Goal: Communication & Community: Ask a question

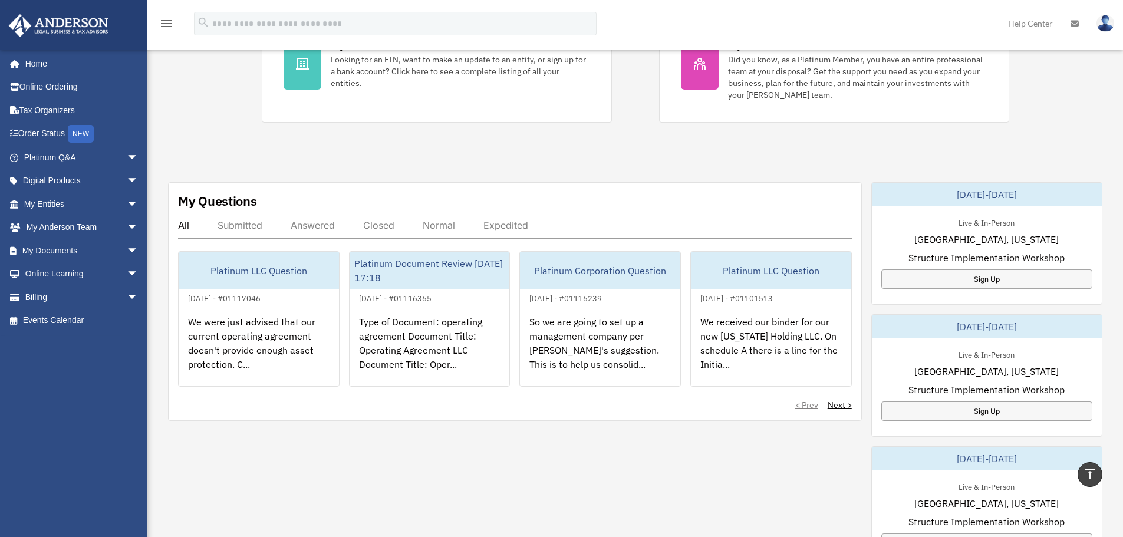
scroll to position [295, 0]
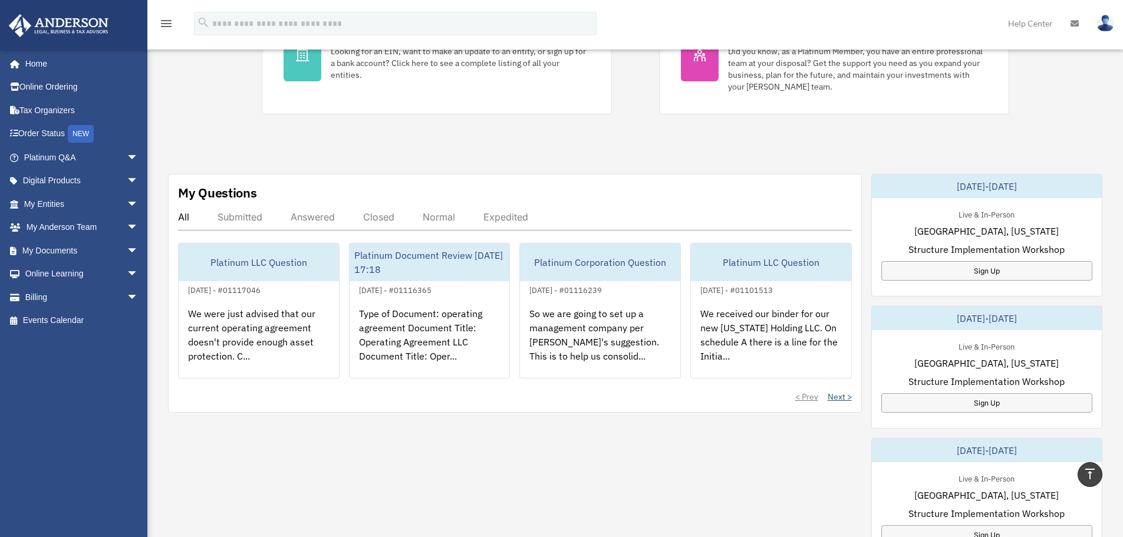
click at [848, 399] on link "Next >" at bounding box center [840, 397] width 24 height 12
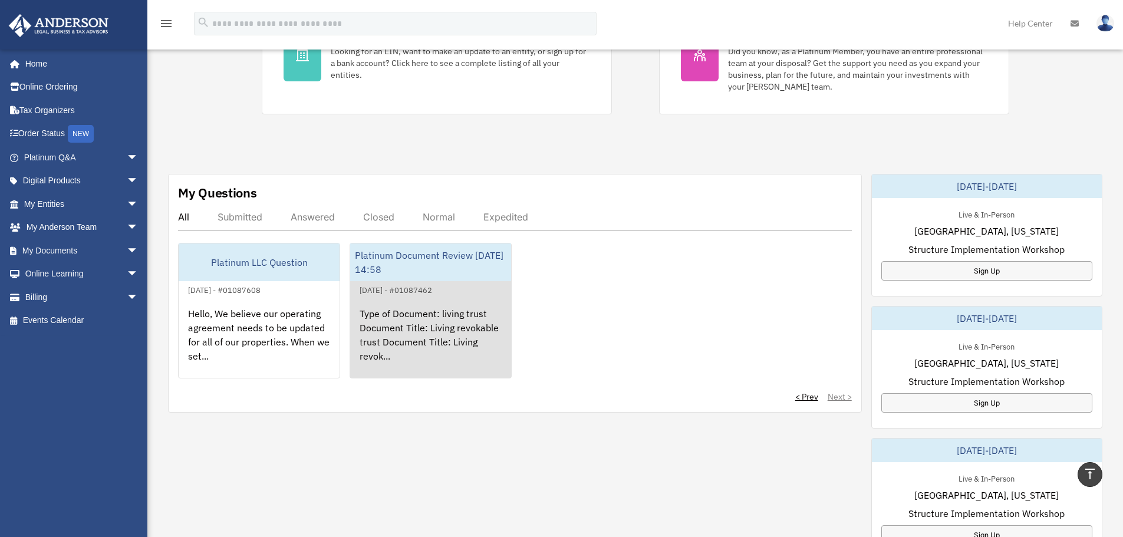
click at [422, 351] on div "Type of Document: living trust Document Title: Living revokable trust Document …" at bounding box center [430, 343] width 161 height 92
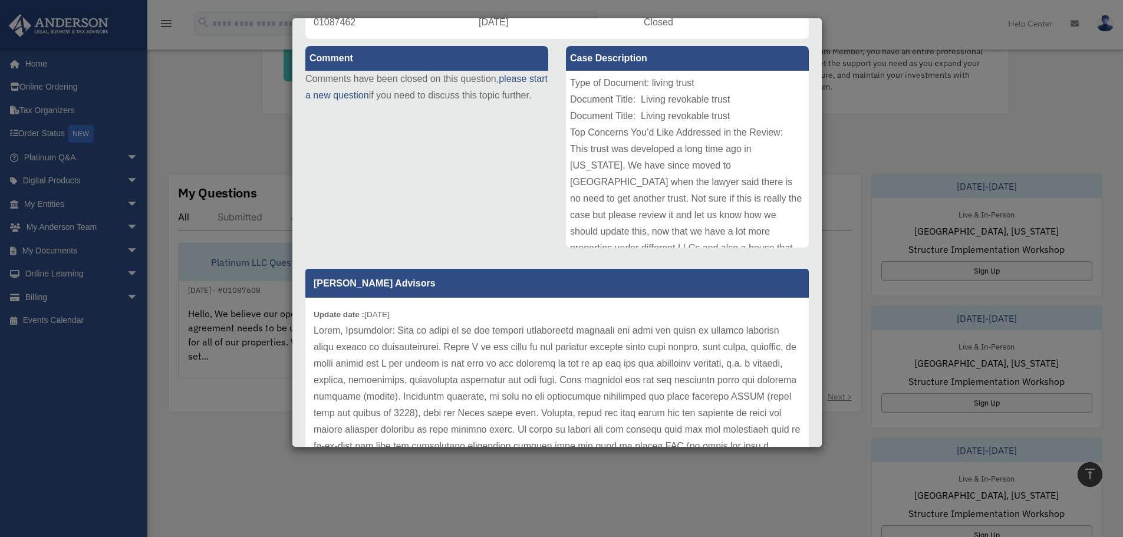
scroll to position [177, 0]
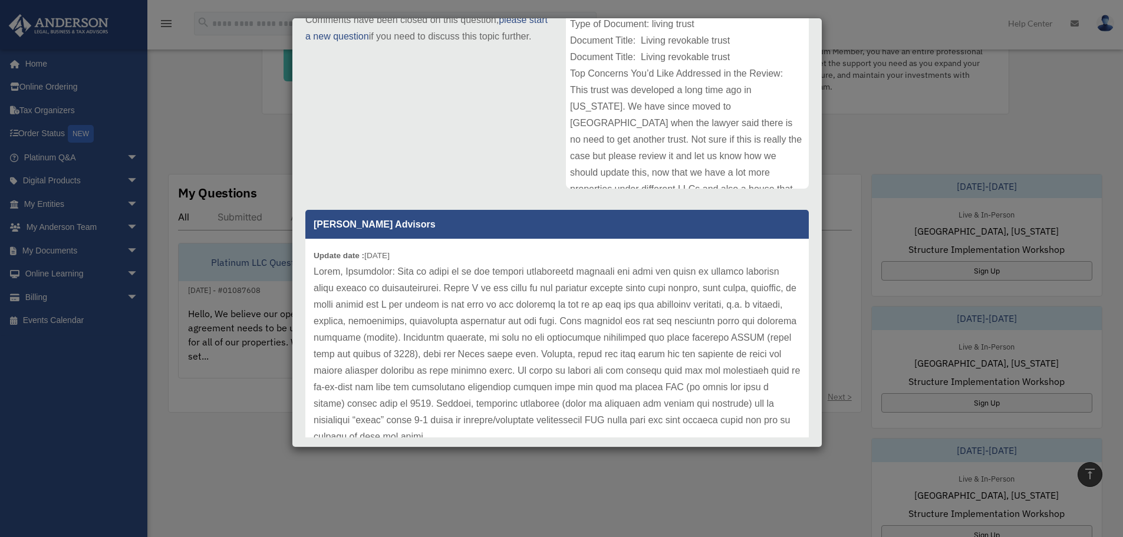
click at [221, 344] on div "Case Detail × Platinum Document Review 08/24/2025 14:58 Case Number 01087462 Cr…" at bounding box center [561, 268] width 1123 height 537
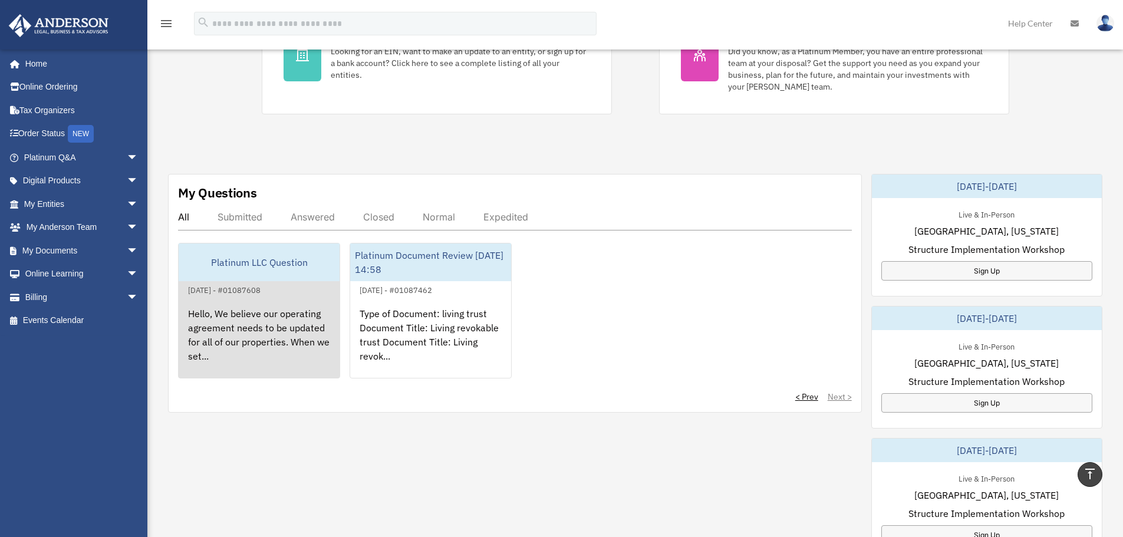
click at [237, 331] on div "Hello, We believe our operating agreement needs to be updated for all of our pr…" at bounding box center [259, 343] width 161 height 92
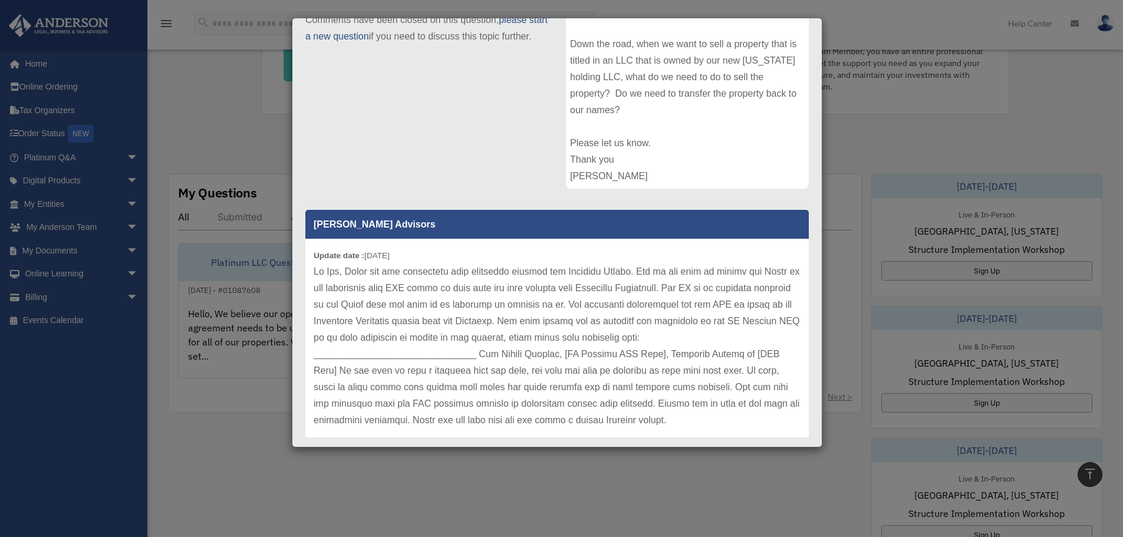
scroll to position [16, 0]
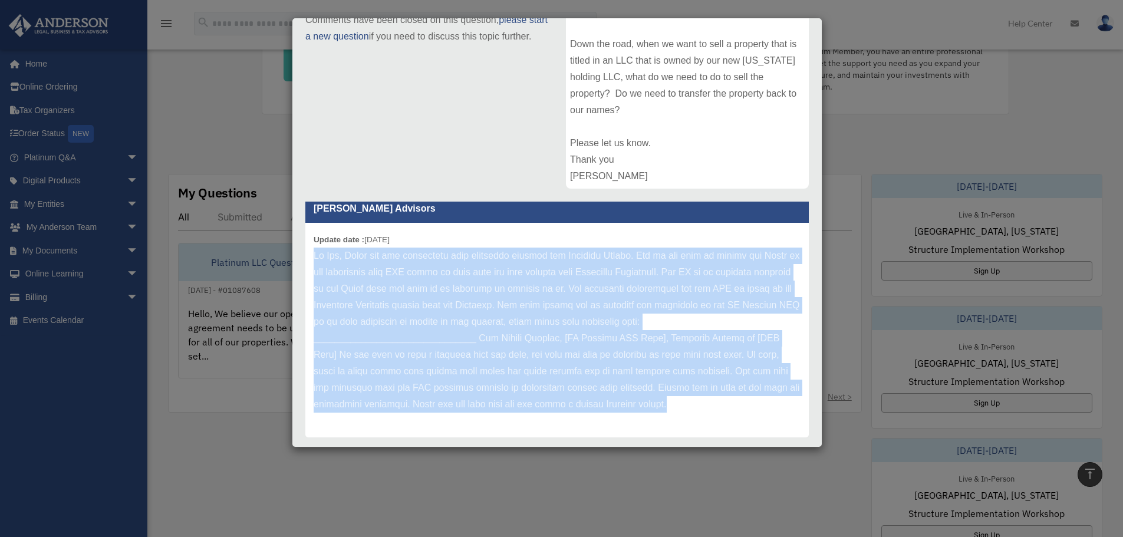
drag, startPoint x: 712, startPoint y: 402, endPoint x: 307, endPoint y: 254, distance: 430.5
click at [307, 254] on div "Update date : 08-26-2025" at bounding box center [557, 330] width 504 height 215
copy p "Hi Fan, Thank you for submitting your questions through the Platinum Portal. Yo…"
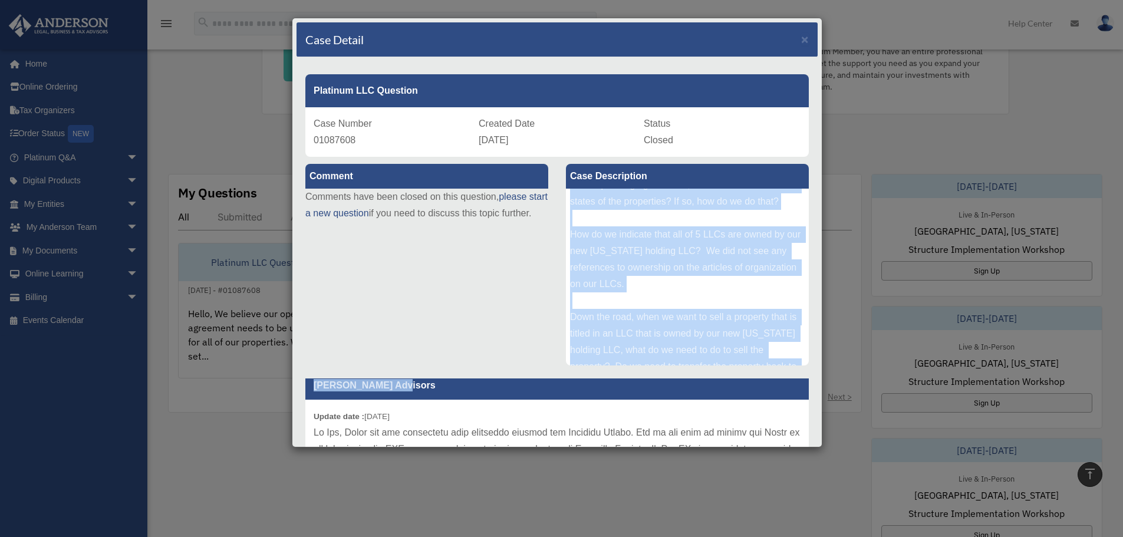
scroll to position [195, 0]
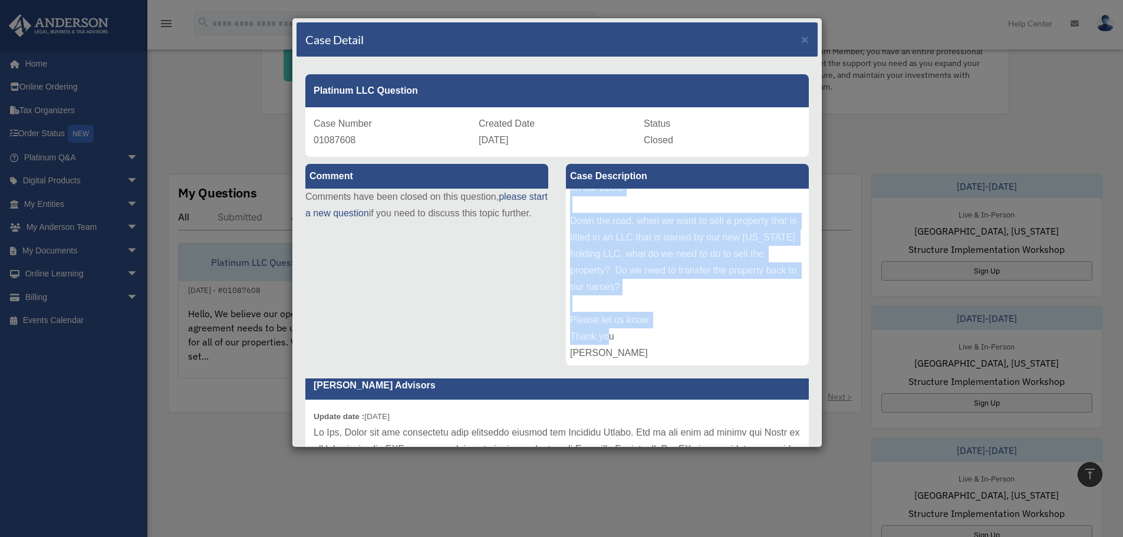
drag, startPoint x: 568, startPoint y: 199, endPoint x: 650, endPoint y: 350, distance: 171.8
click at [650, 350] on div "Hello, We believe our operating agreement needs to be updated for all of our pr…" at bounding box center [687, 277] width 243 height 177
copy div "Hello, We believe our operating agreement needs to be updated for all of our pr…"
click at [801, 40] on span "×" at bounding box center [805, 39] width 8 height 14
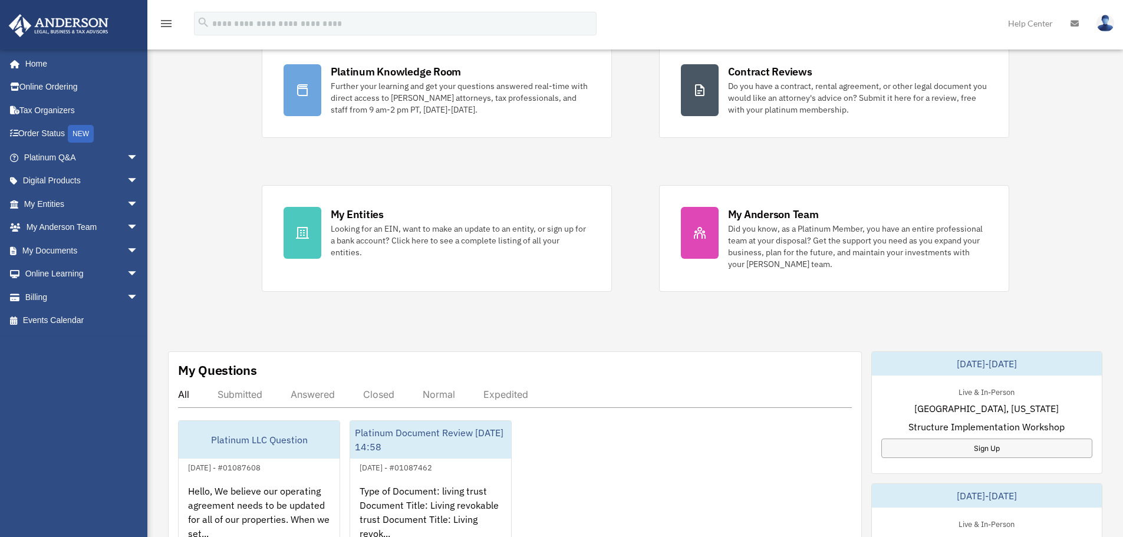
scroll to position [59, 0]
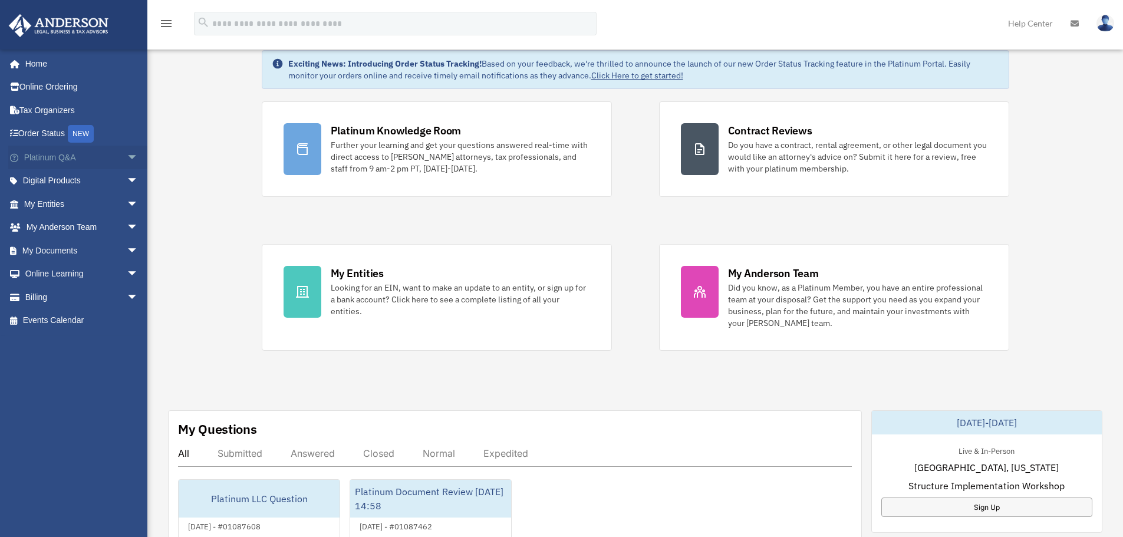
click at [52, 159] on link "Platinum Q&A arrow_drop_down" at bounding box center [82, 158] width 148 height 24
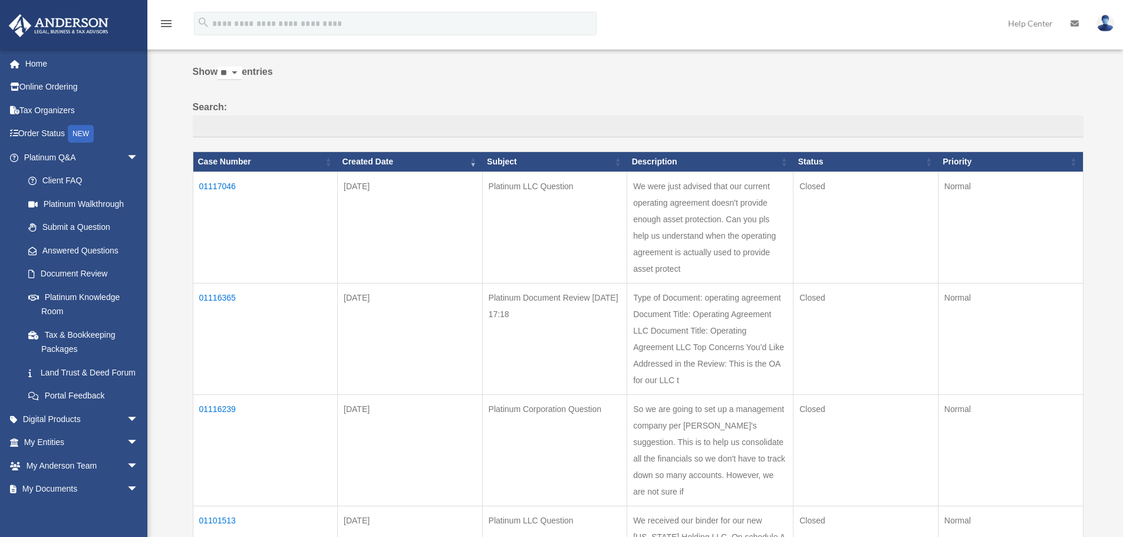
scroll to position [79, 0]
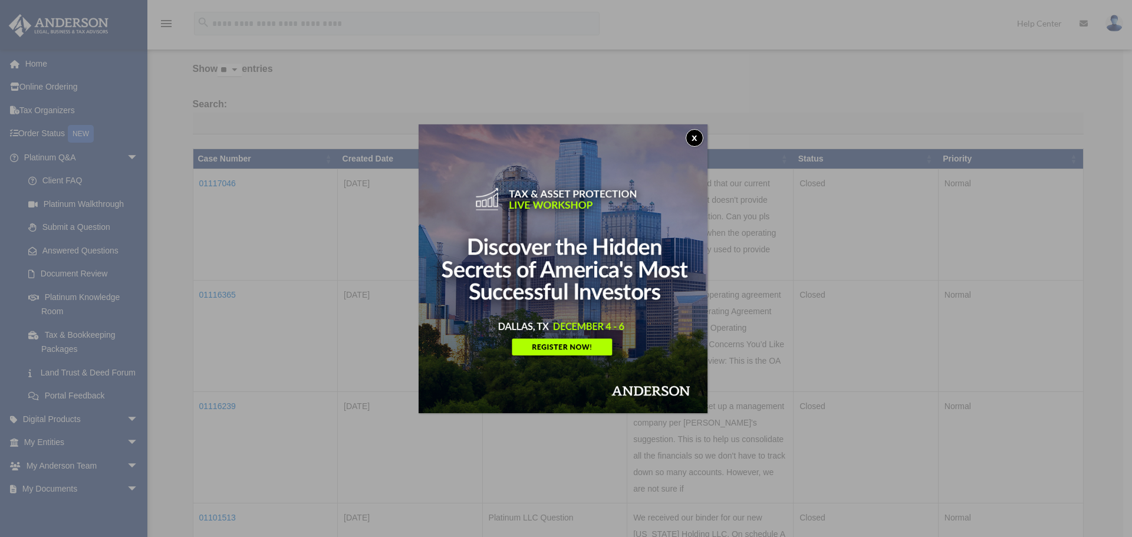
drag, startPoint x: 703, startPoint y: 133, endPoint x: 692, endPoint y: 146, distance: 16.8
click at [703, 133] on button "x" at bounding box center [695, 138] width 18 height 18
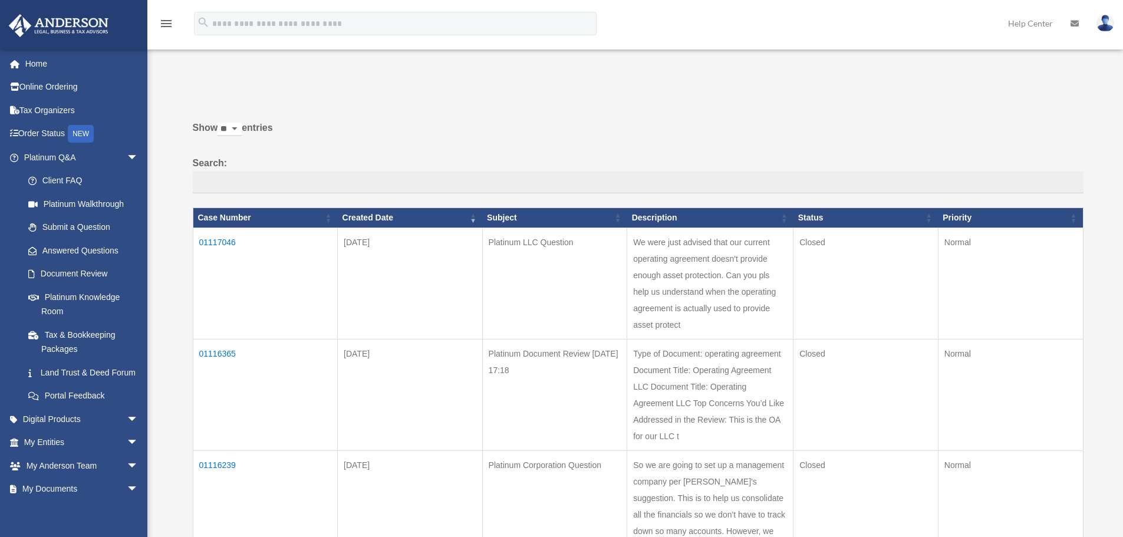
scroll to position [0, 0]
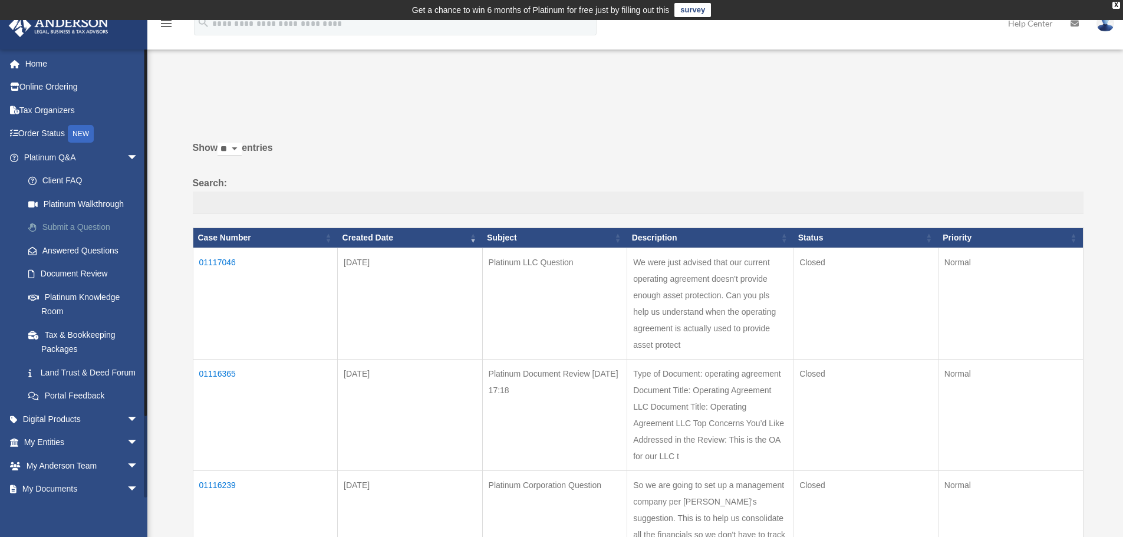
click at [72, 225] on link "Submit a Question" at bounding box center [87, 228] width 140 height 24
click at [97, 225] on link "Submit a Question" at bounding box center [87, 228] width 140 height 24
click at [94, 225] on link "Submit a Question" at bounding box center [87, 228] width 140 height 24
click at [52, 162] on link "Platinum Q&A arrow_drop_down" at bounding box center [82, 158] width 148 height 24
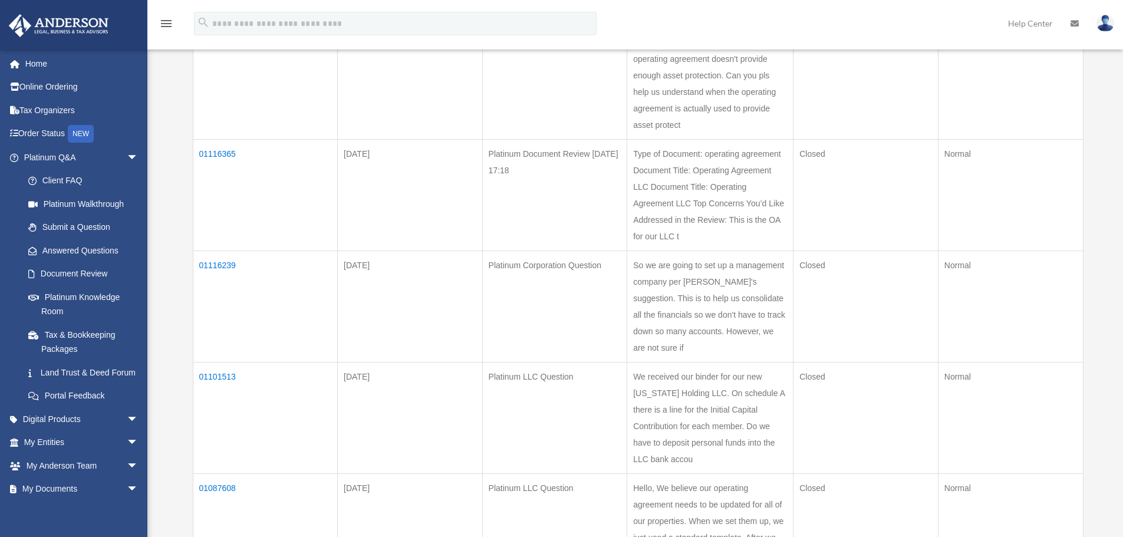
scroll to position [236, 0]
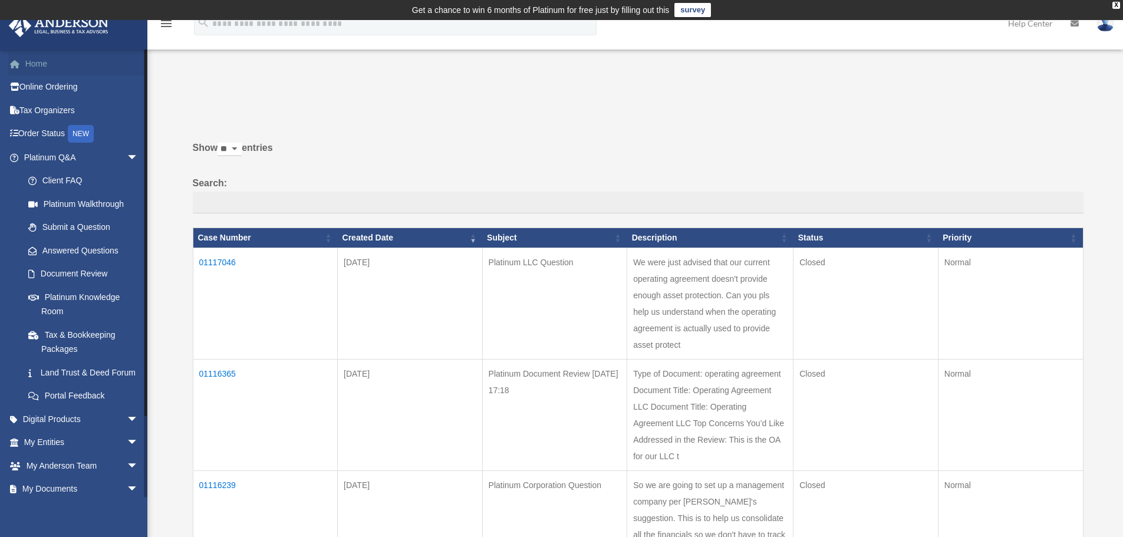
click at [35, 67] on link "Home" at bounding box center [82, 64] width 148 height 24
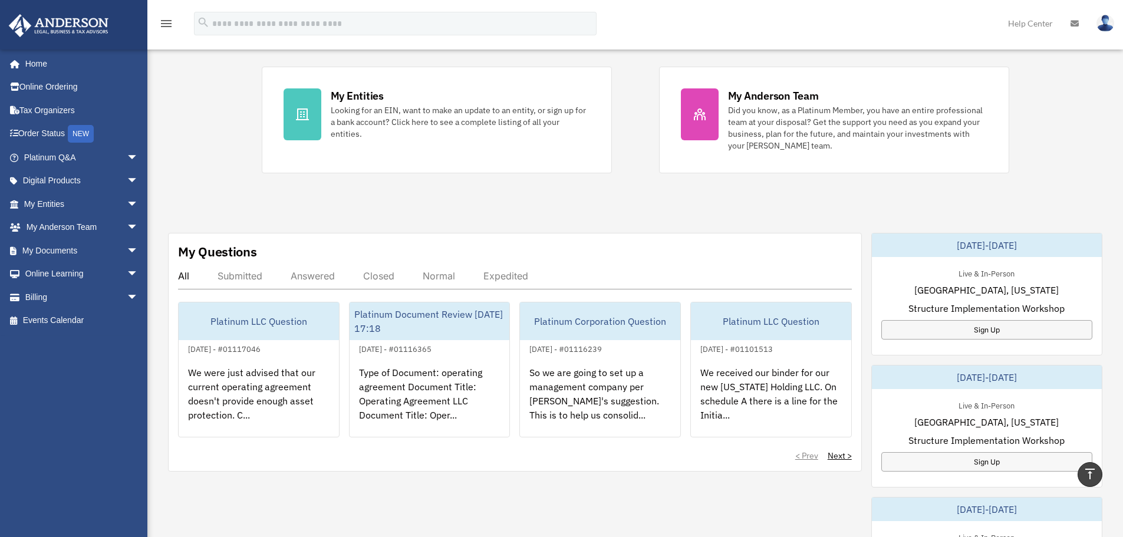
scroll to position [236, 0]
click at [83, 158] on link "Platinum Q&A arrow_drop_down" at bounding box center [82, 158] width 148 height 24
click at [127, 160] on span "arrow_drop_down" at bounding box center [139, 158] width 24 height 24
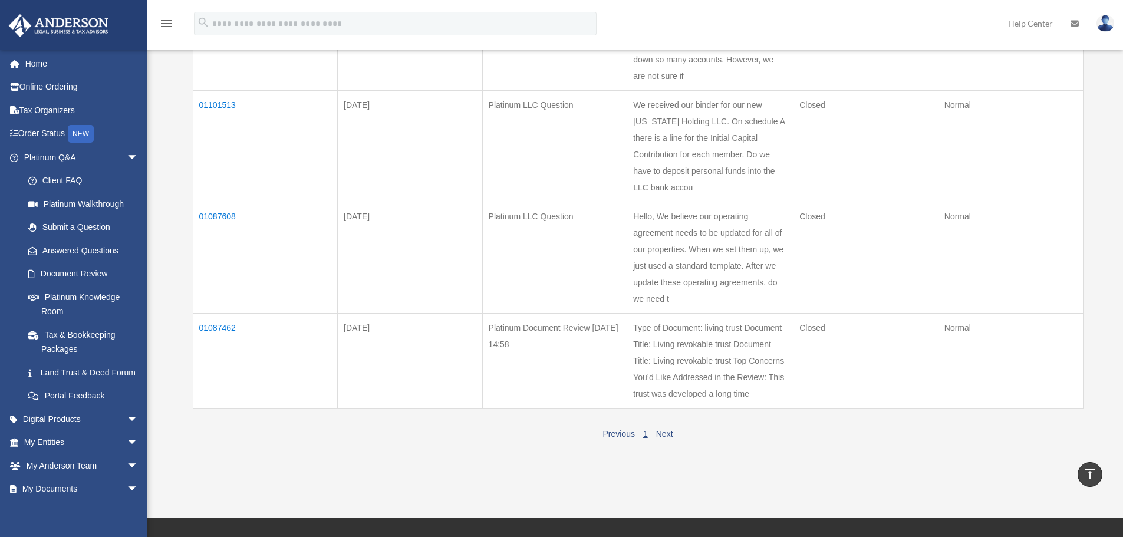
scroll to position [472, 0]
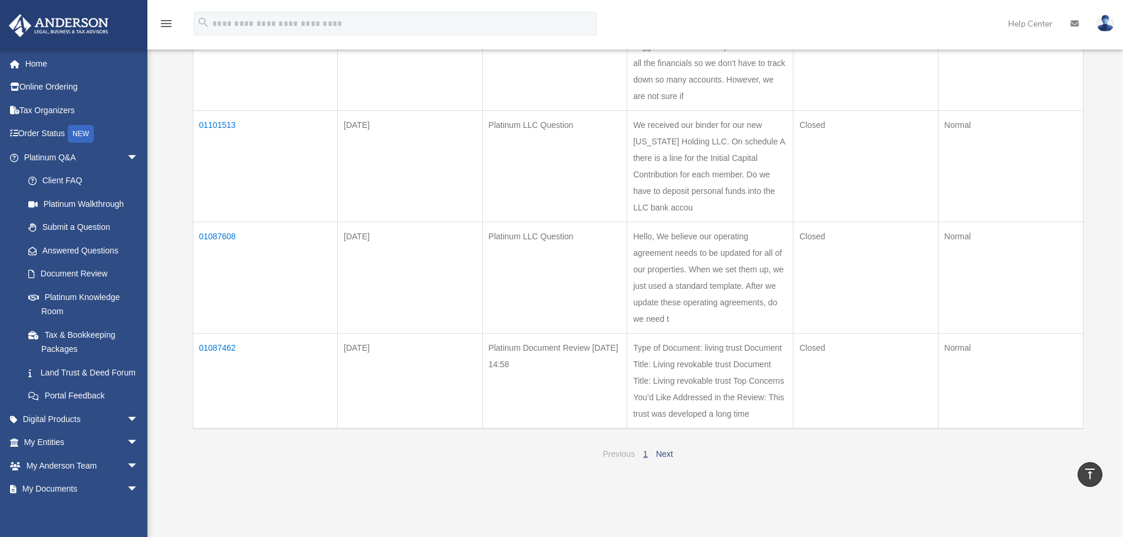
click at [619, 459] on link "Previous" at bounding box center [619, 453] width 32 height 9
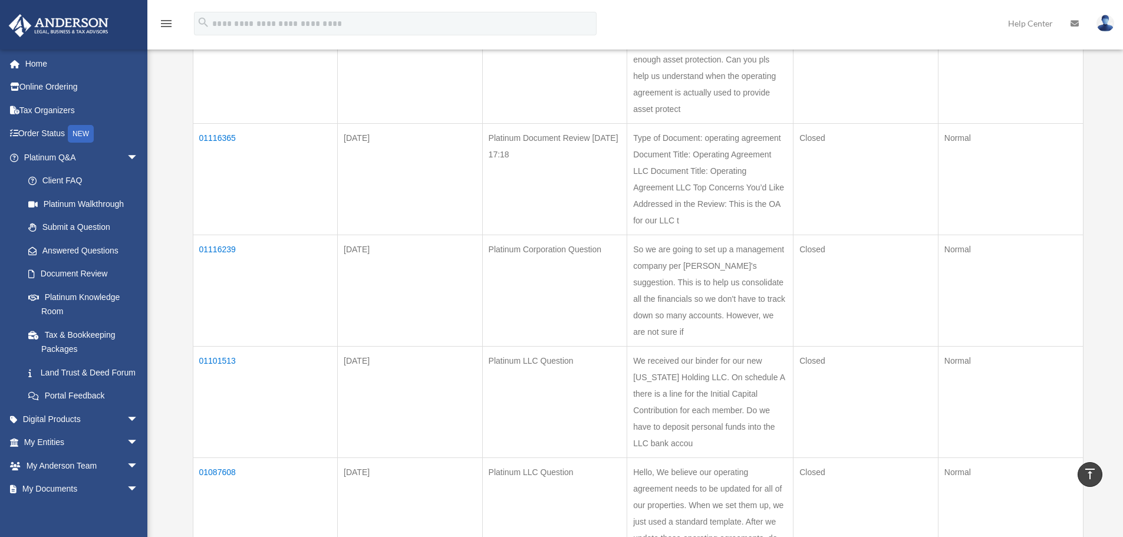
scroll to position [0, 0]
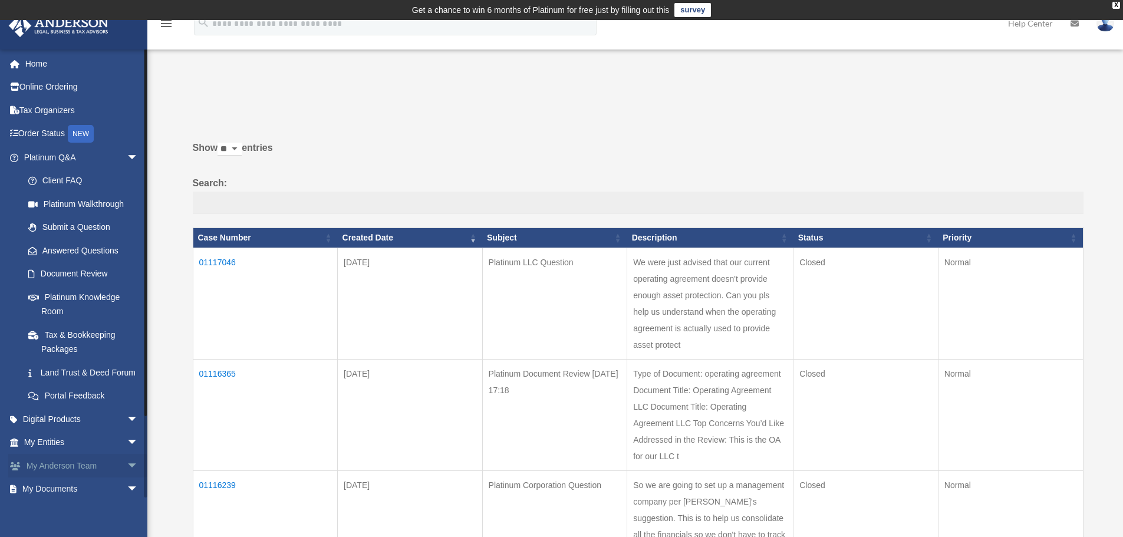
click at [127, 478] on span "arrow_drop_down" at bounding box center [139, 466] width 24 height 24
click at [68, 226] on link "Submit a Question" at bounding box center [87, 228] width 140 height 24
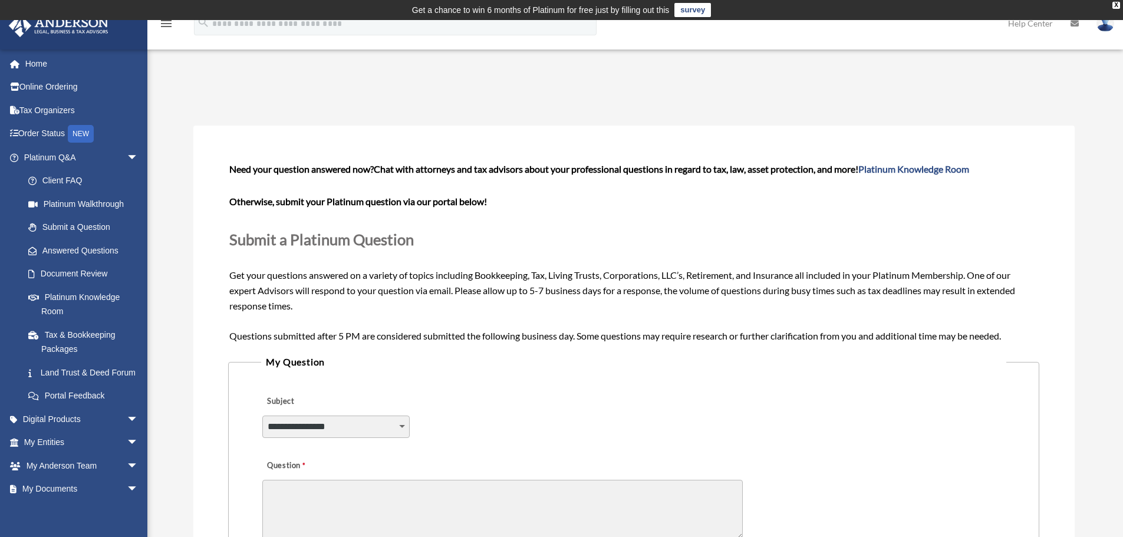
click at [365, 430] on select "**********" at bounding box center [335, 427] width 147 height 22
select select "******"
click at [262, 416] on select "**********" at bounding box center [335, 427] width 147 height 22
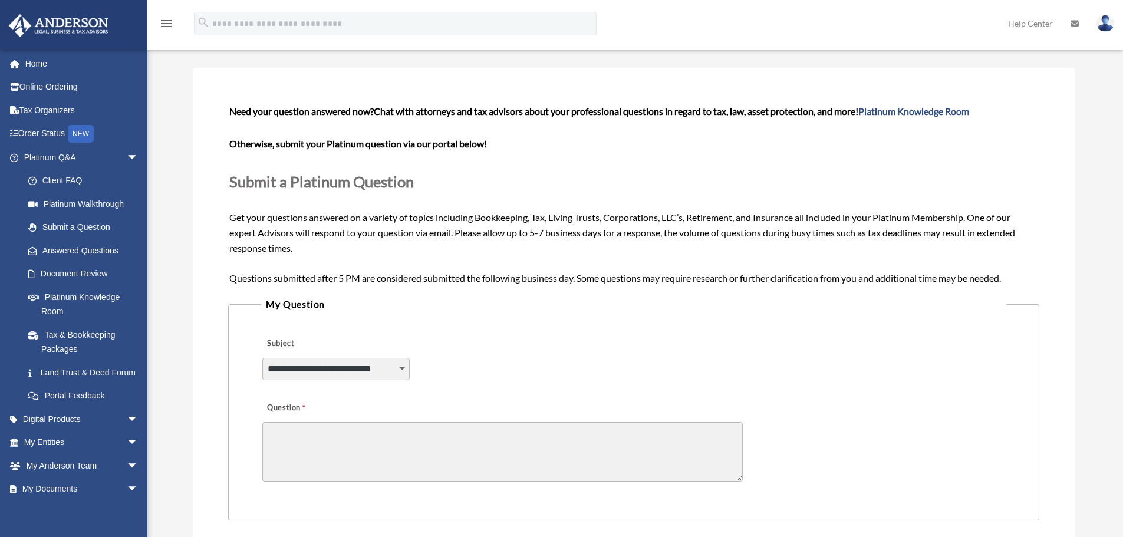
scroll to position [177, 0]
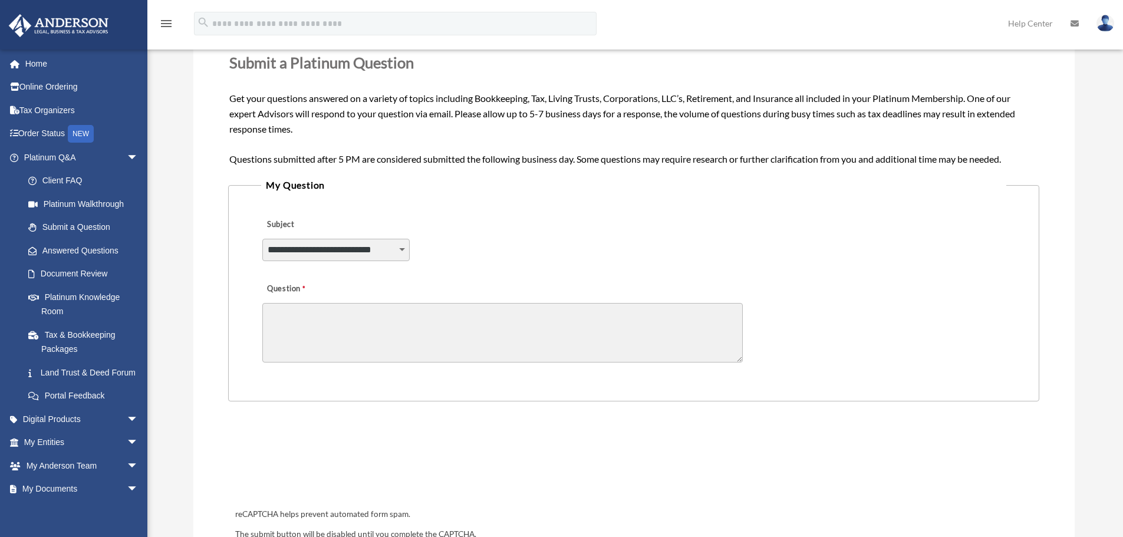
click at [313, 339] on textarea "Question" at bounding box center [502, 333] width 481 height 60
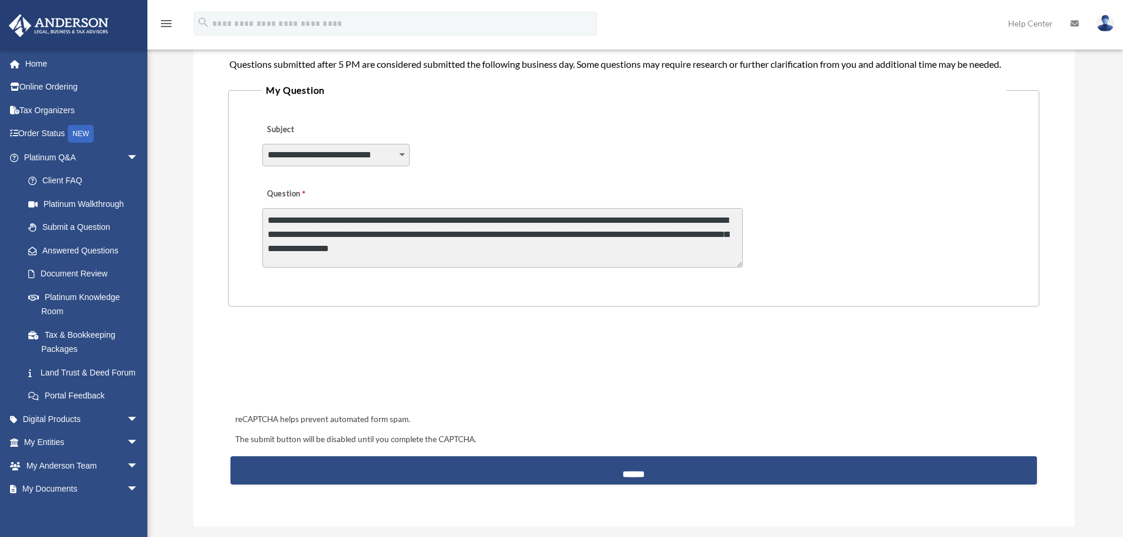
scroll to position [295, 0]
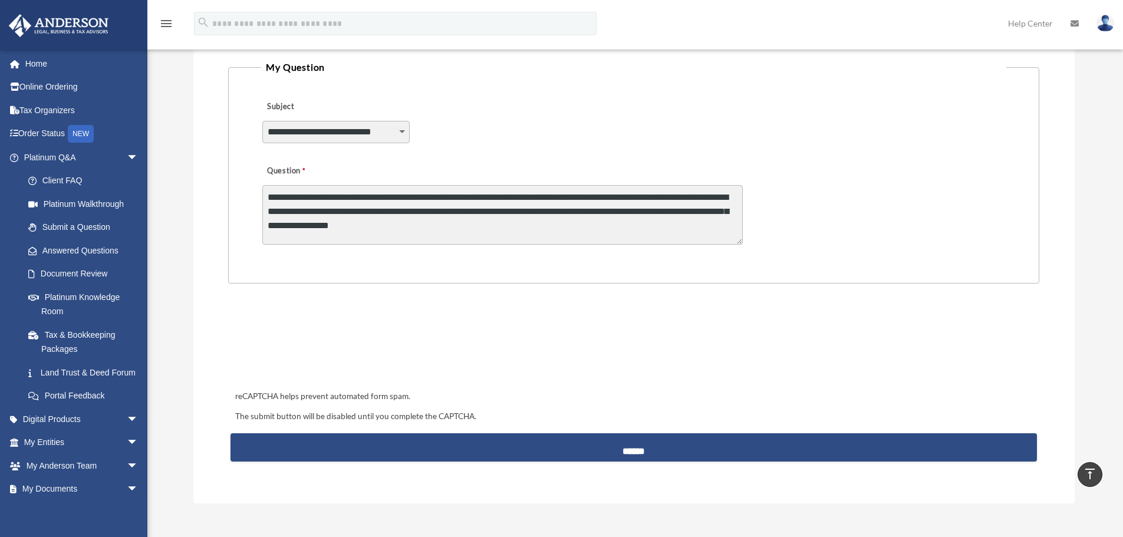
type textarea "**********"
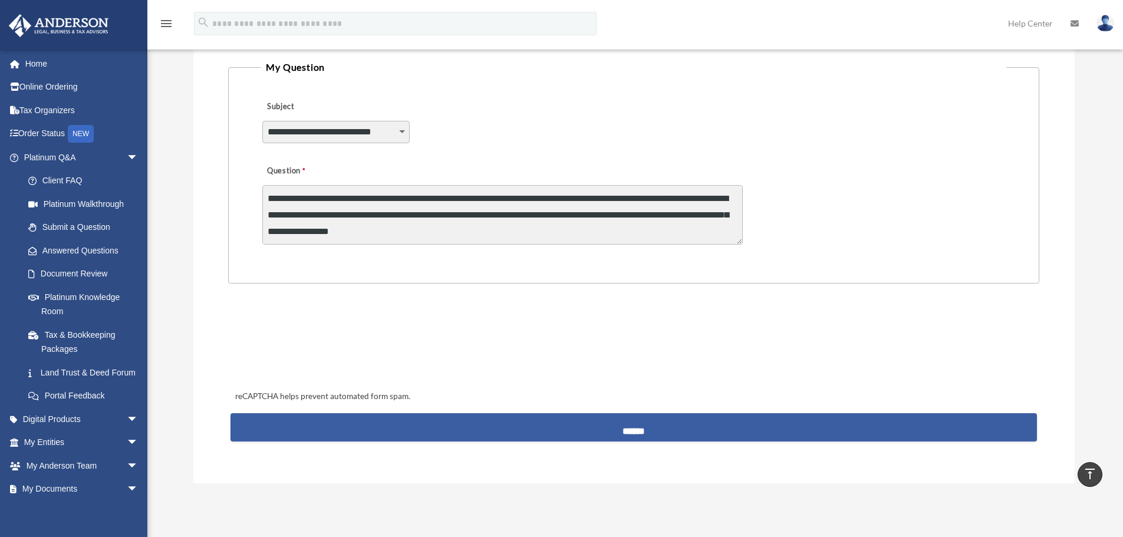
click at [564, 429] on input "******" at bounding box center [634, 427] width 806 height 28
